Goal: Check status: Check status

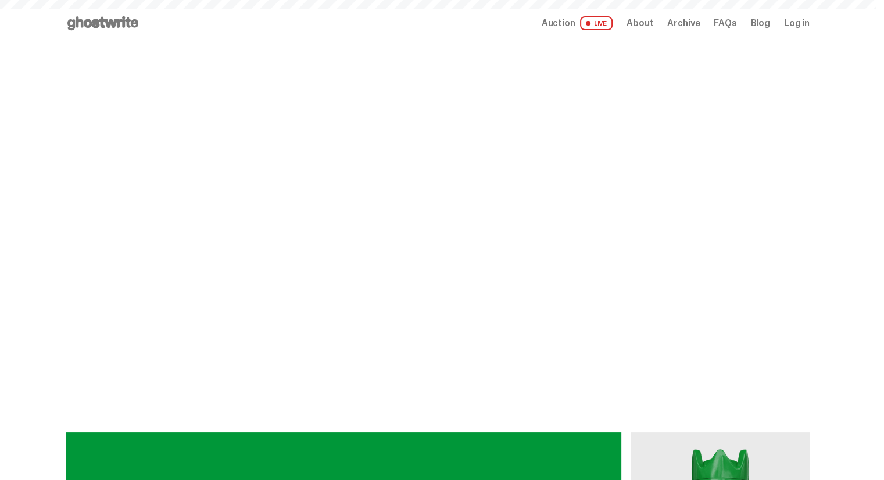
click at [801, 26] on span "Log in" at bounding box center [797, 23] width 26 height 9
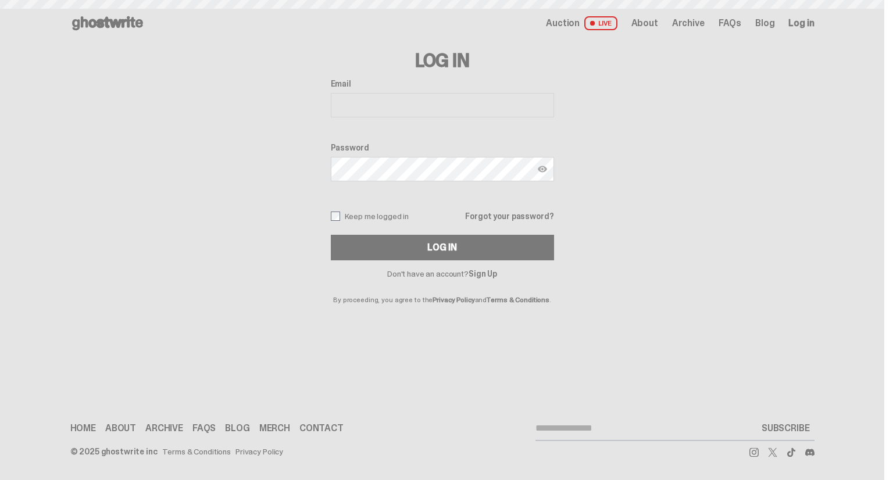
click at [491, 102] on input "Email" at bounding box center [442, 105] width 223 height 24
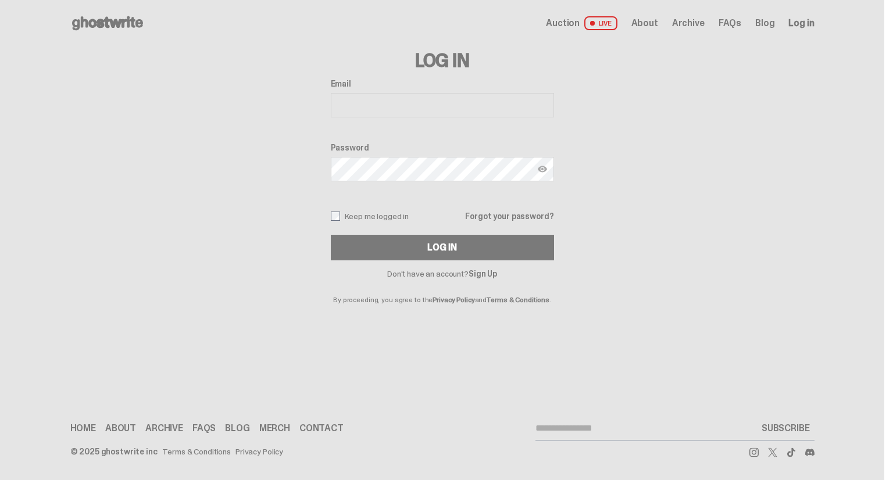
click at [474, 106] on input "Email" at bounding box center [442, 105] width 223 height 24
click at [437, 109] on input "Email" at bounding box center [442, 105] width 223 height 24
type input "**********"
click at [331, 235] on button "Log In" at bounding box center [442, 248] width 223 height 26
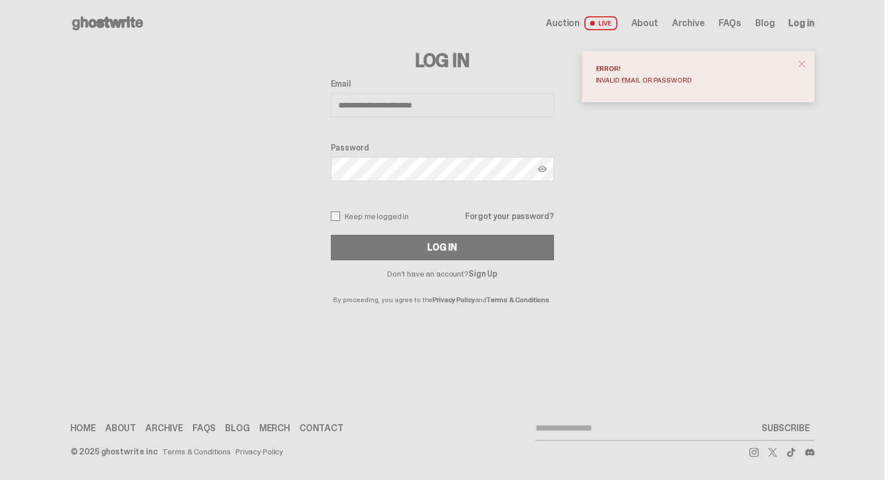
click at [331, 235] on button "Log In" at bounding box center [442, 248] width 223 height 26
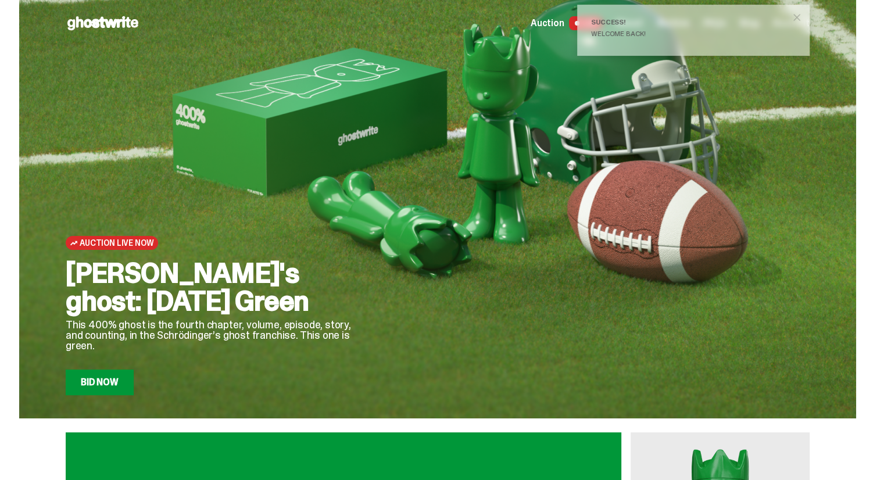
click at [803, 17] on span "close" at bounding box center [797, 18] width 12 height 12
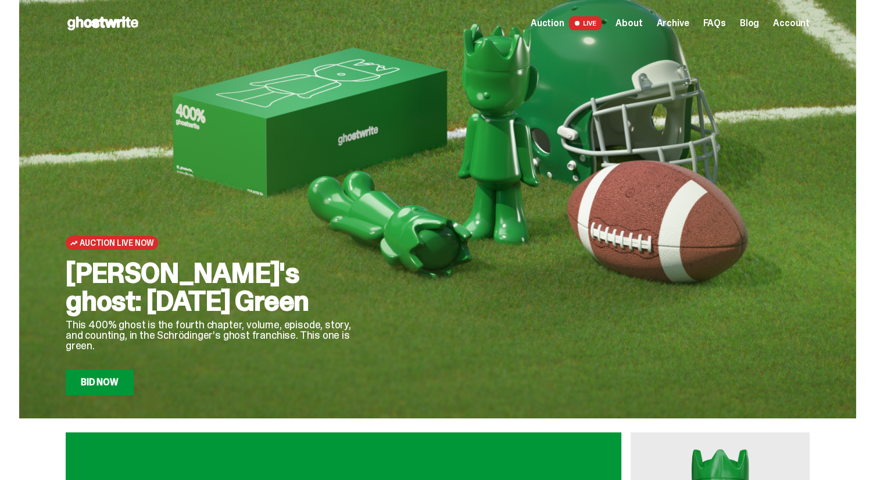
click at [122, 383] on link "Bid Now" at bounding box center [100, 383] width 68 height 26
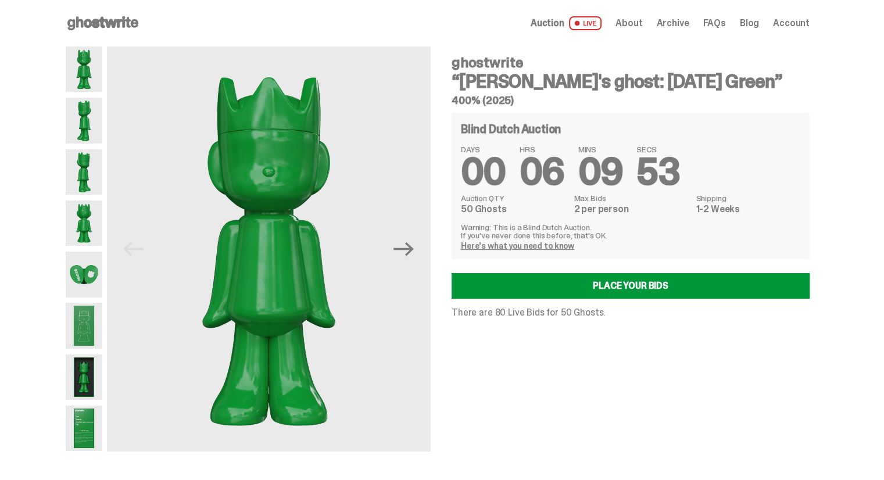
click at [95, 184] on img at bounding box center [84, 171] width 37 height 45
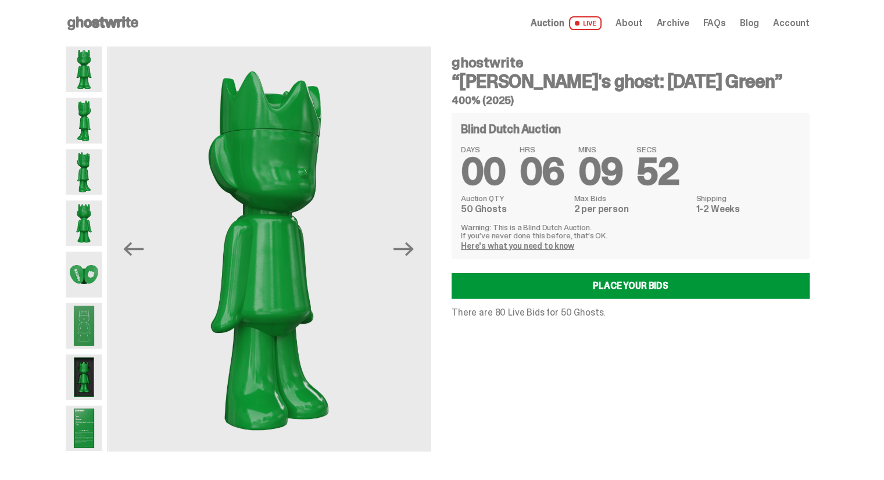
click at [90, 262] on img at bounding box center [84, 274] width 37 height 45
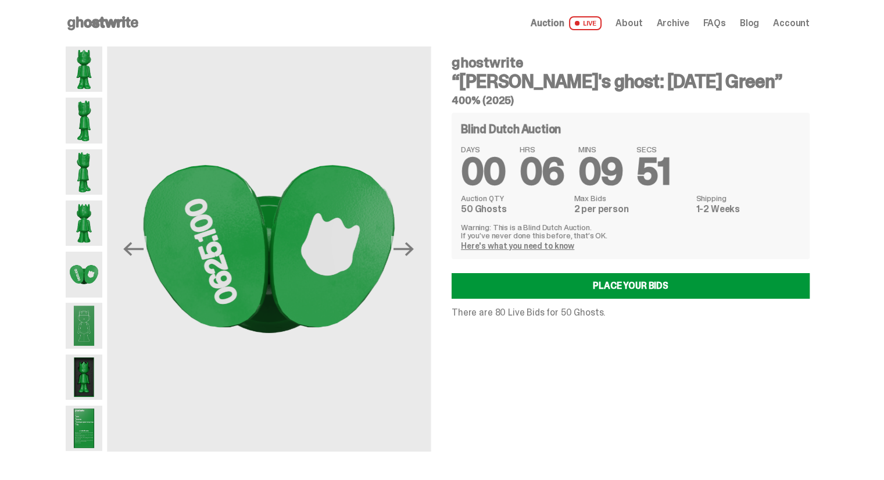
click at [87, 316] on img at bounding box center [84, 325] width 37 height 45
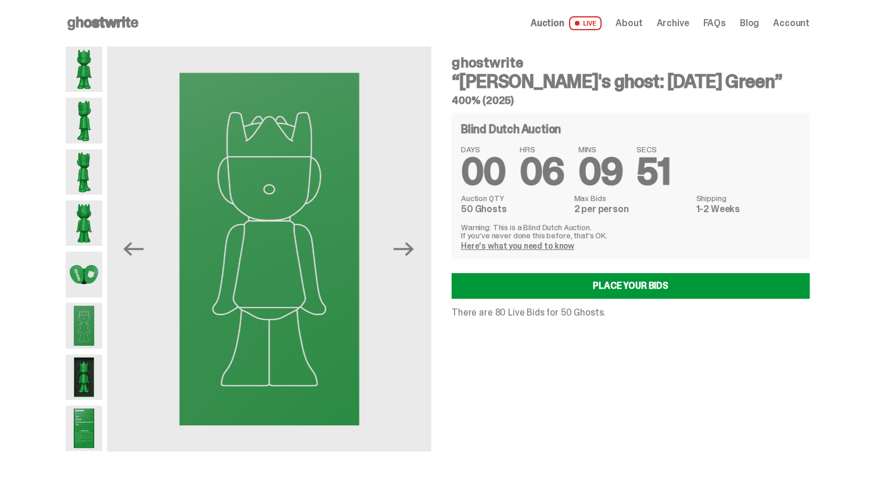
click at [87, 372] on img at bounding box center [84, 377] width 37 height 45
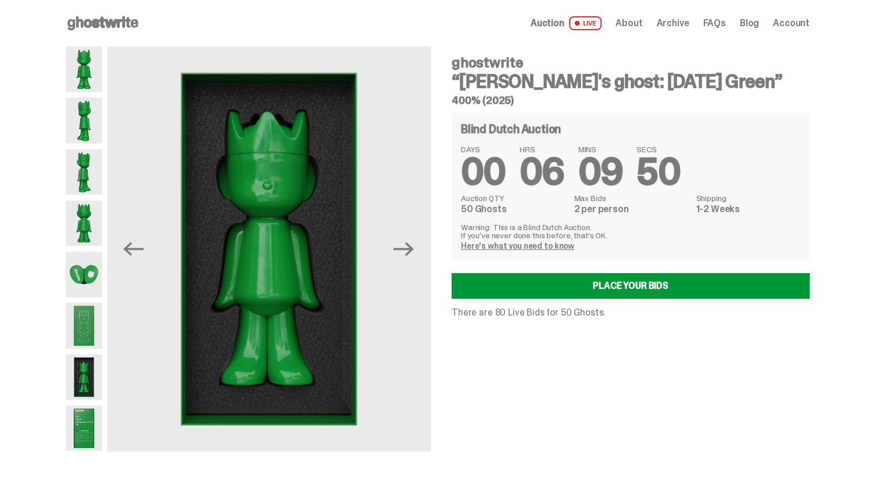
click at [87, 424] on img at bounding box center [84, 428] width 37 height 45
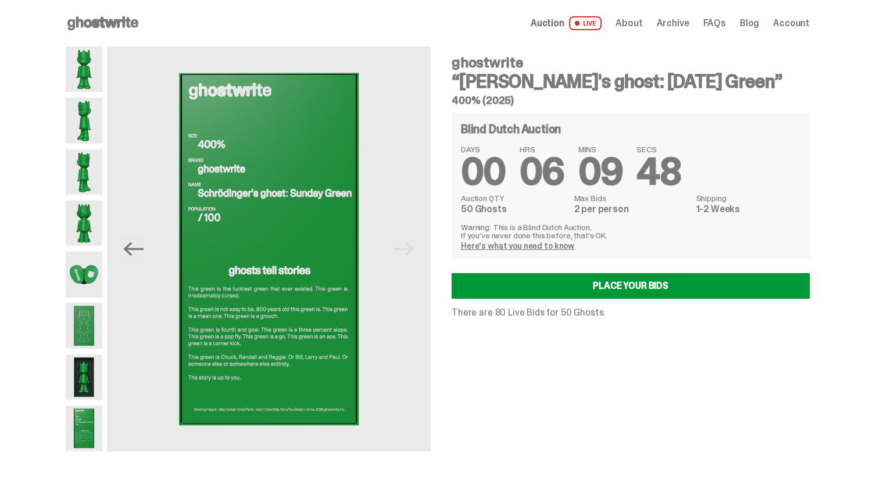
click at [97, 184] on img at bounding box center [84, 171] width 37 height 45
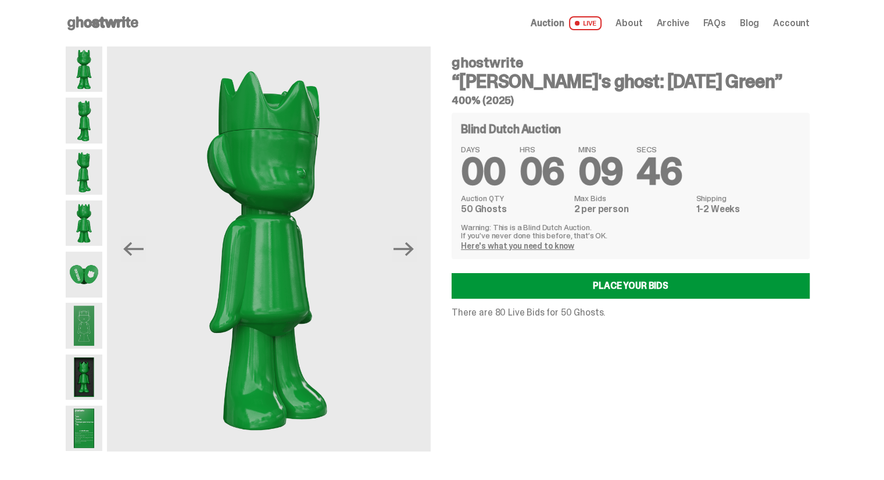
click at [85, 122] on img at bounding box center [84, 120] width 37 height 45
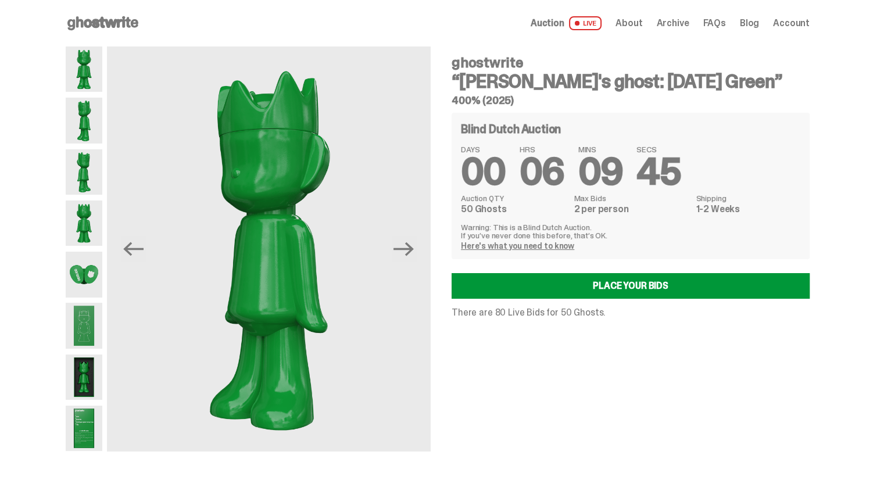
click at [81, 77] on img at bounding box center [84, 69] width 37 height 45
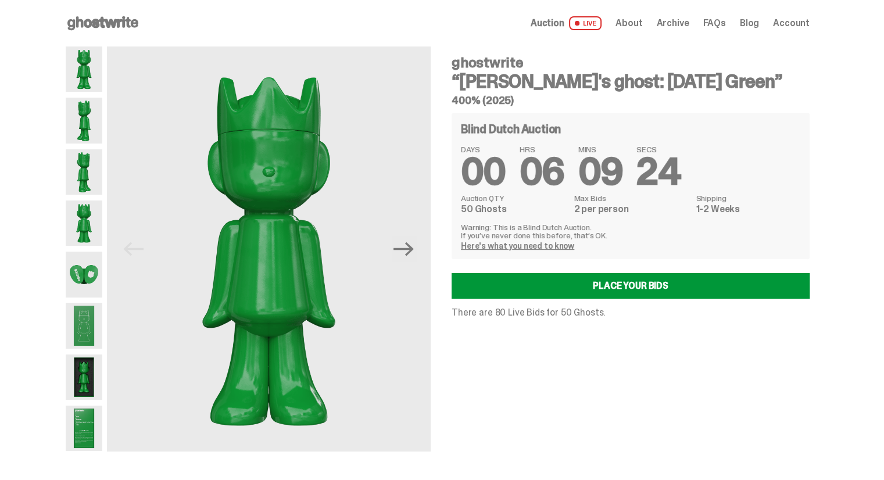
click at [787, 24] on span "Account" at bounding box center [791, 23] width 37 height 9
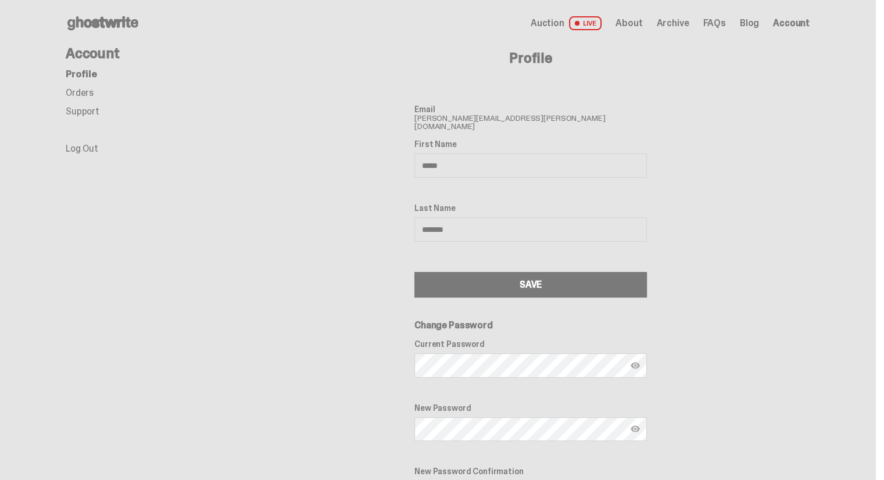
click at [94, 91] on link "Orders" at bounding box center [80, 93] width 28 height 12
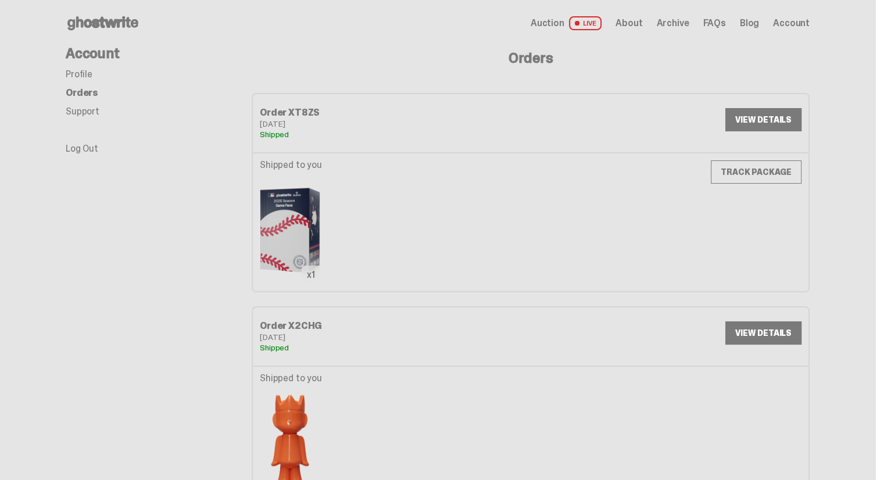
click at [766, 124] on link "VIEW DETAILS" at bounding box center [764, 119] width 76 height 23
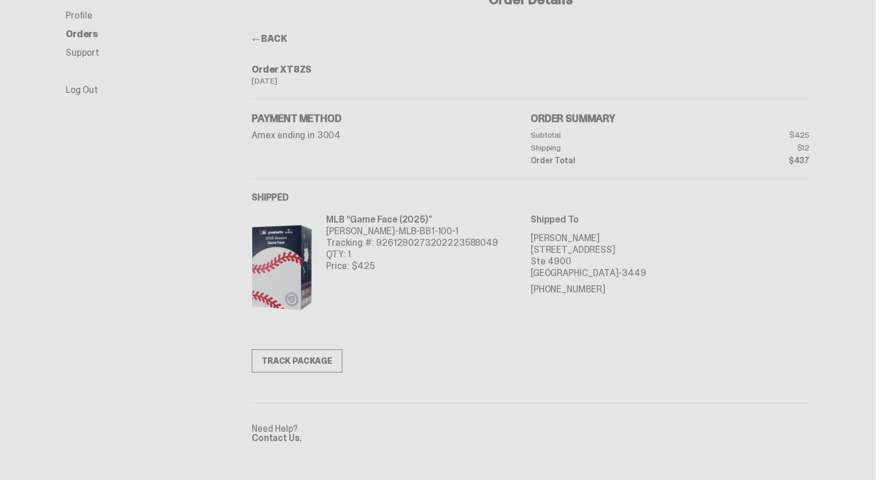
scroll to position [122, 0]
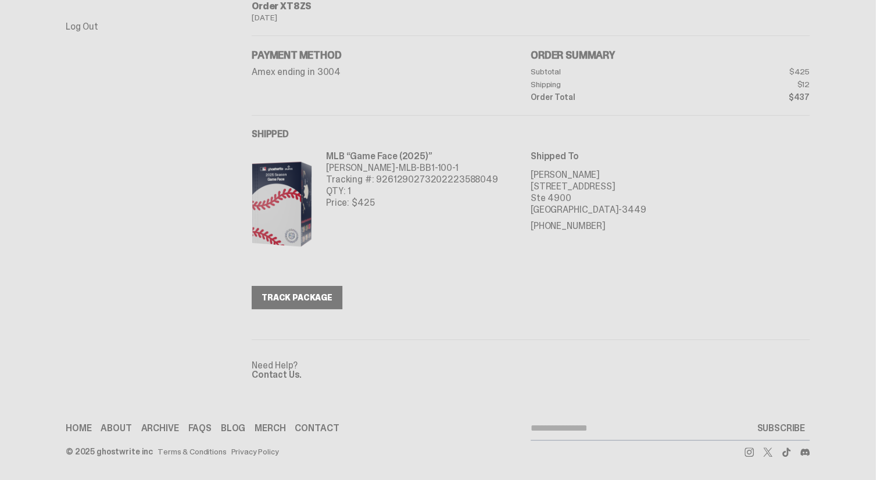
click at [265, 305] on link "TRACK PACKAGE" at bounding box center [297, 297] width 91 height 23
